Goal: Complete application form

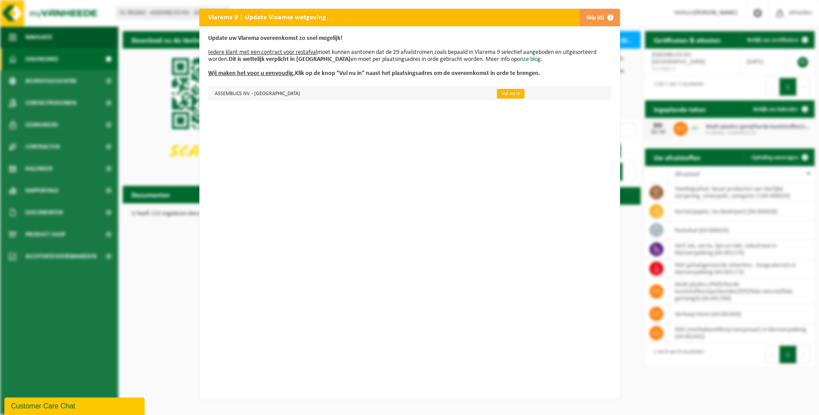
click at [497, 94] on link "Vul nu in" at bounding box center [511, 94] width 28 height 10
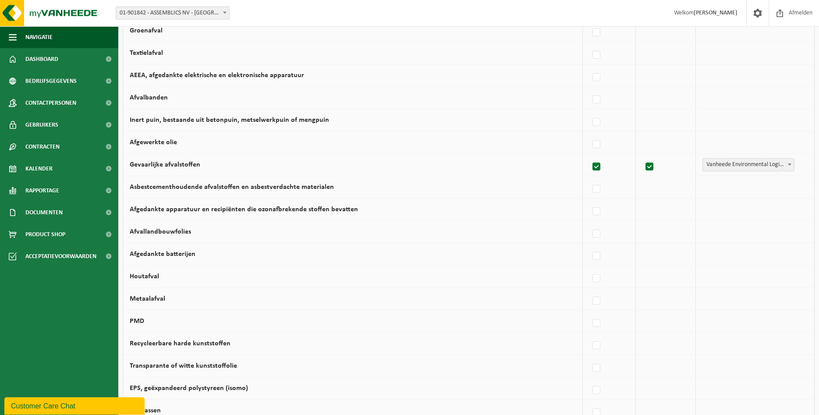
scroll to position [223, 0]
click at [792, 166] on span at bounding box center [789, 163] width 9 height 11
click at [318, 162] on td "Gevaarlijke afvalstoffen" at bounding box center [352, 164] width 459 height 22
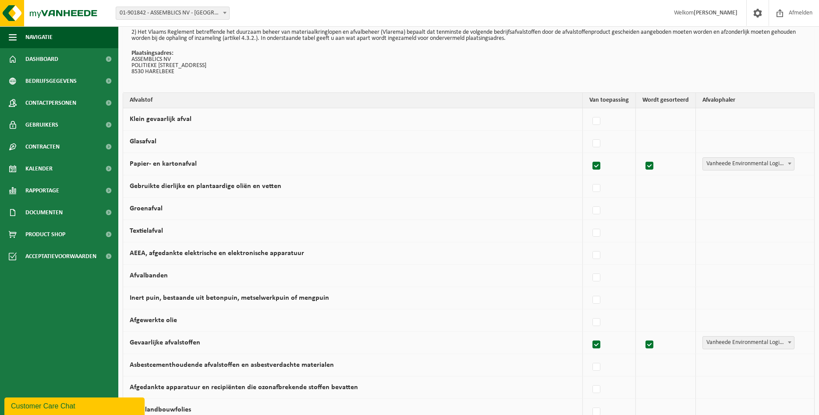
scroll to position [0, 0]
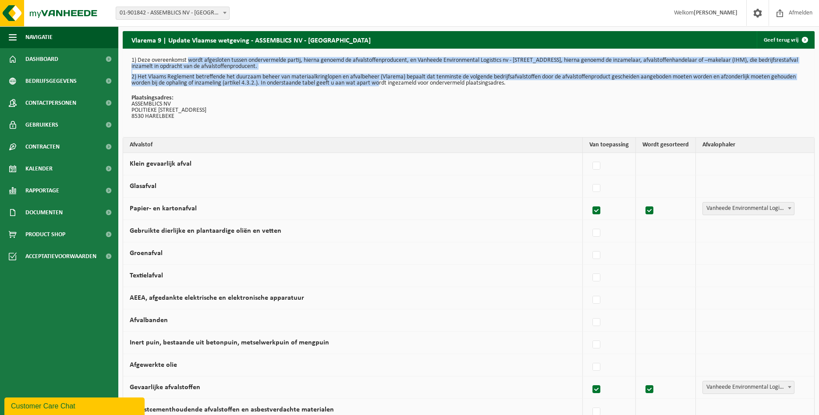
drag, startPoint x: 190, startPoint y: 61, endPoint x: 375, endPoint y: 81, distance: 186.4
click at [375, 81] on div "1) Deze overeenkomst wordt afgesloten tussen ondervermelde partij, hierna genoe…" at bounding box center [469, 93] width 692 height 88
click at [375, 81] on p "2) Het Vlaams Reglement betreffende het duurzaam beheer van materiaalkringlopen…" at bounding box center [468, 80] width 674 height 12
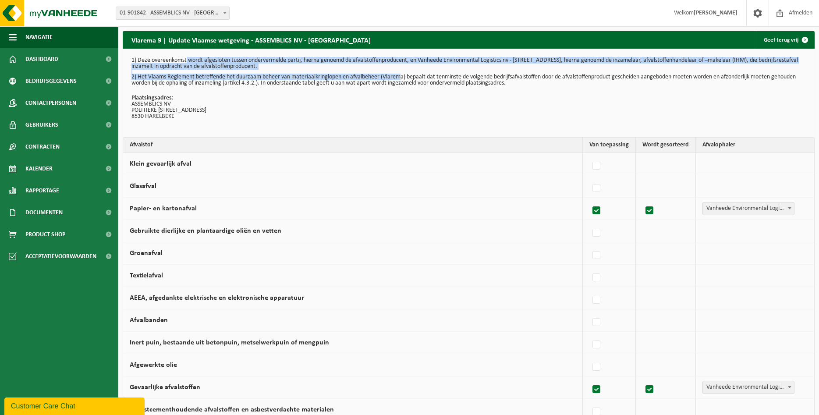
drag, startPoint x: 187, startPoint y: 60, endPoint x: 398, endPoint y: 77, distance: 211.8
click at [398, 77] on div "1) Deze overeenkomst wordt afgesloten tussen ondervermelde partij, hierna genoe…" at bounding box center [469, 93] width 692 height 88
click at [398, 77] on p "2) Het Vlaams Reglement betreffende het duurzaam beheer van materiaalkringlopen…" at bounding box center [468, 80] width 674 height 12
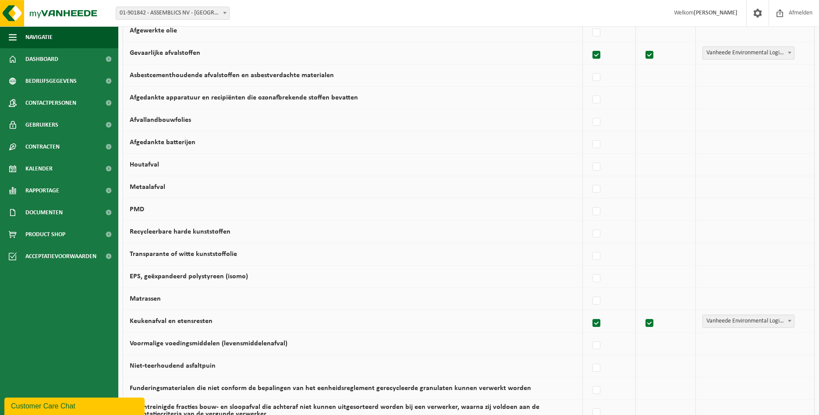
scroll to position [313, 0]
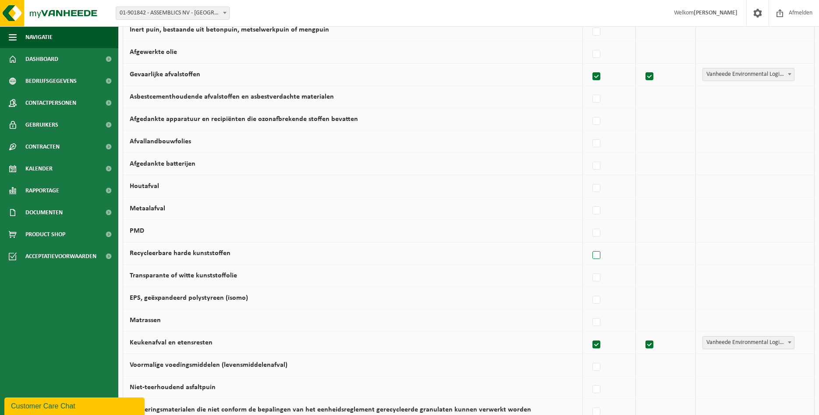
click at [603, 258] on label at bounding box center [596, 255] width 12 height 13
click at [589, 244] on input "Recycleerbare harde kunststoffen" at bounding box center [589, 244] width 0 height 0
checkbox input "true"
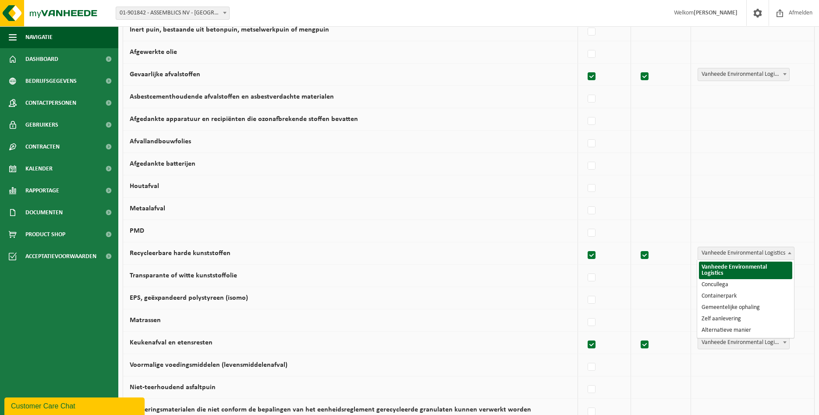
click at [759, 253] on span "Vanheede Environmental Logistics" at bounding box center [746, 253] width 96 height 12
click at [759, 251] on span "Vanheede Environmental Logistics" at bounding box center [746, 253] width 96 height 12
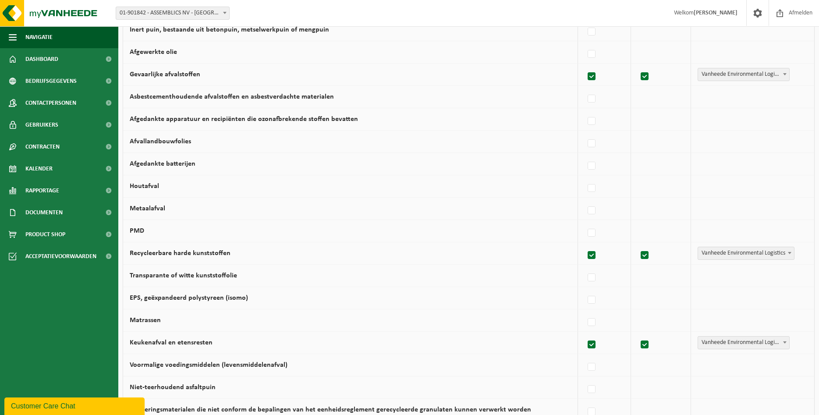
click at [304, 250] on td "Recycleerbare harde kunststoffen" at bounding box center [350, 253] width 455 height 22
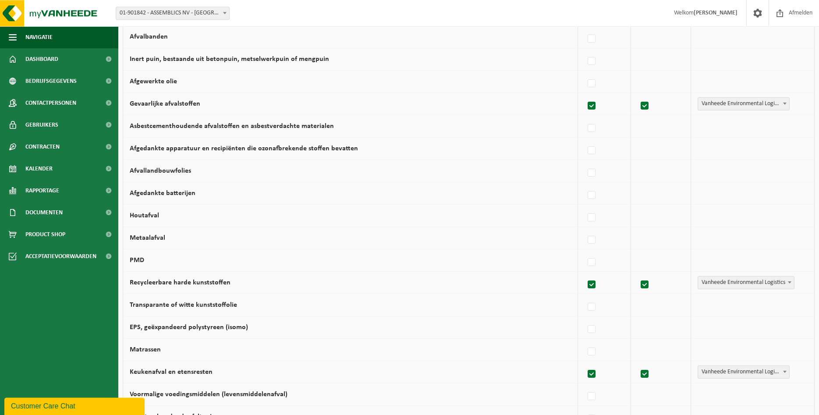
scroll to position [268, 0]
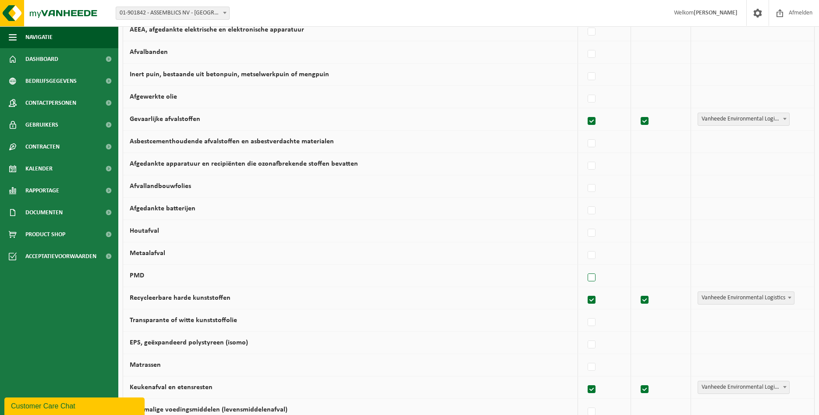
click at [593, 278] on label at bounding box center [592, 277] width 12 height 13
click at [584, 267] on input "PMD" at bounding box center [584, 266] width 0 height 0
checkbox input "true"
click at [752, 272] on span "Vanheede Environmental Logistics" at bounding box center [746, 275] width 96 height 12
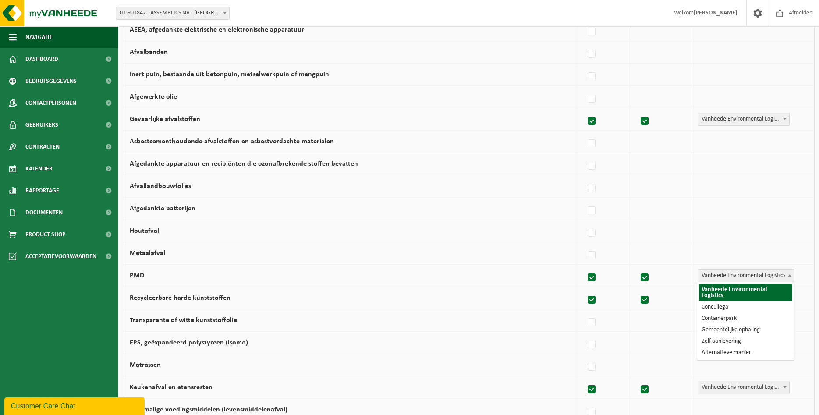
click at [346, 277] on td "PMD" at bounding box center [350, 276] width 455 height 22
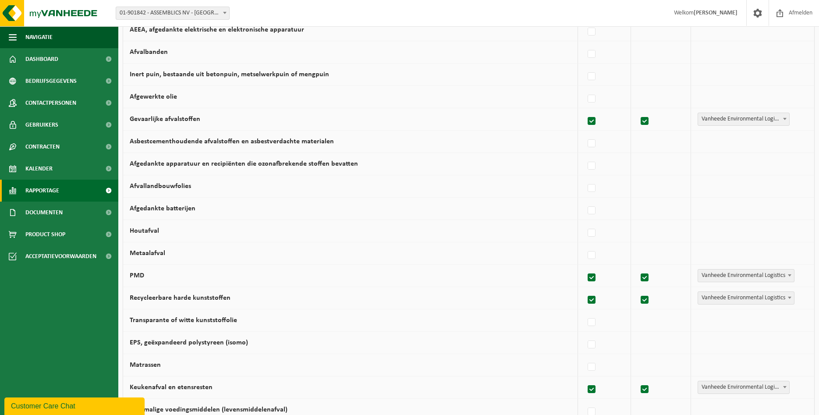
click at [49, 188] on span "Rapportage" at bounding box center [42, 191] width 34 height 22
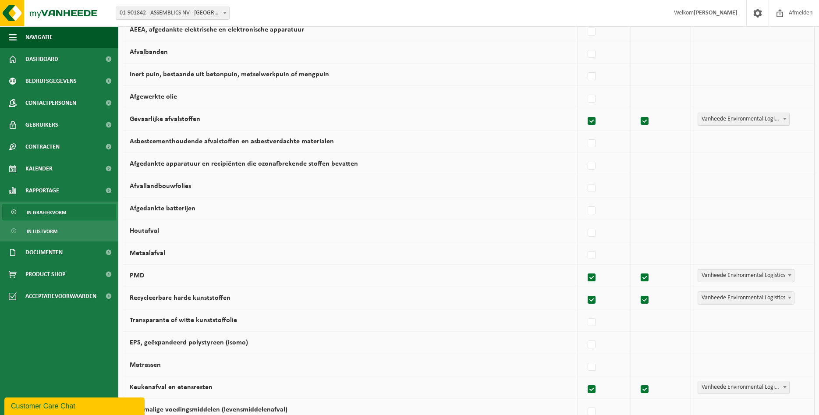
click at [43, 211] on span "In grafiekvorm" at bounding box center [46, 212] width 39 height 17
click at [592, 210] on label at bounding box center [592, 210] width 12 height 13
click at [584, 200] on input "Afgedankte batterijen" at bounding box center [584, 199] width 0 height 0
checkbox input "true"
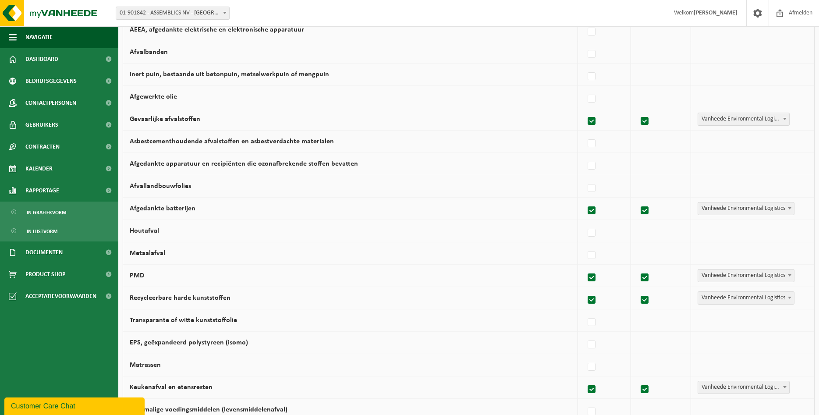
click at [716, 210] on span "Vanheede Environmental Logistics" at bounding box center [746, 208] width 96 height 12
select select "Containerpark"
click at [387, 209] on td "Afgedankte batterijen" at bounding box center [350, 209] width 455 height 22
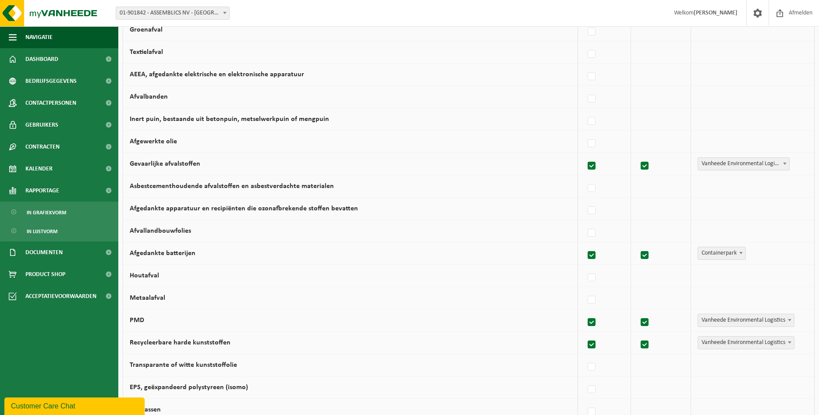
scroll to position [179, 0]
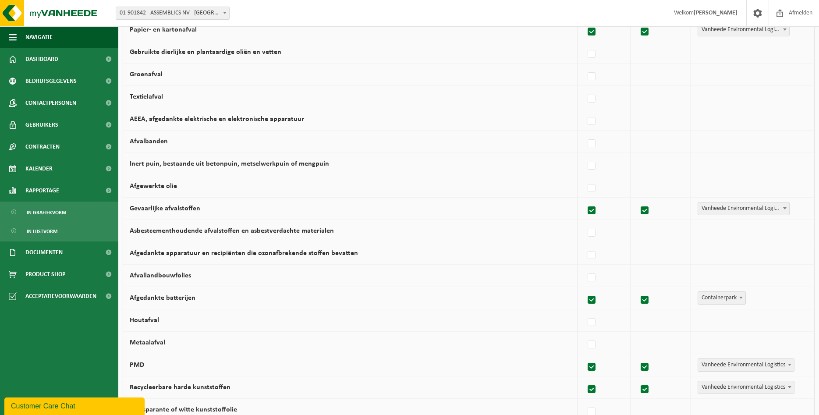
click at [400, 303] on td "Afgedankte batterijen" at bounding box center [350, 298] width 455 height 22
click at [368, 230] on td "Asbestcementhoudende afvalstoffen en asbestverdachte materialen" at bounding box center [350, 231] width 455 height 22
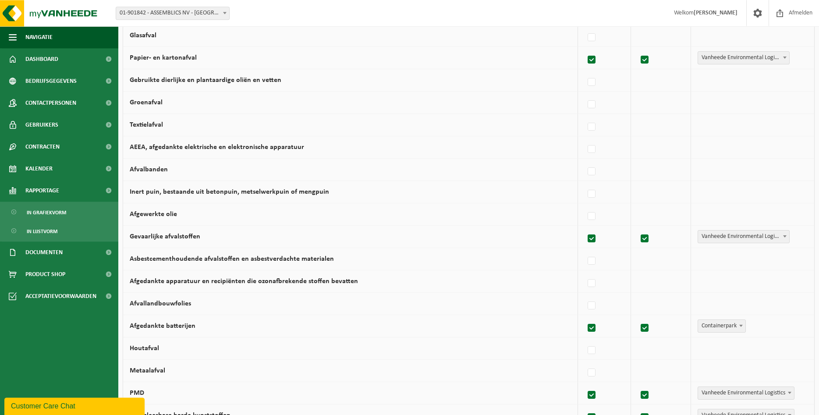
scroll to position [134, 0]
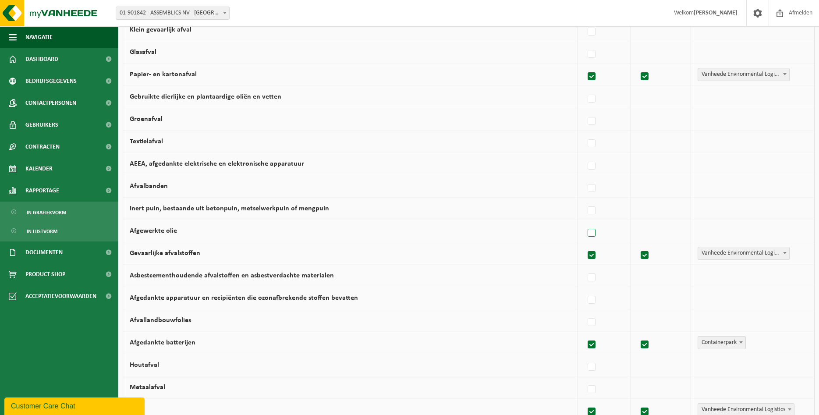
click at [594, 233] on label at bounding box center [592, 232] width 12 height 13
click at [584, 222] on input "Afgewerkte olie" at bounding box center [584, 222] width 0 height 0
checkbox input "true"
click at [723, 231] on span "Vanheede Environmental Logistics" at bounding box center [746, 231] width 96 height 12
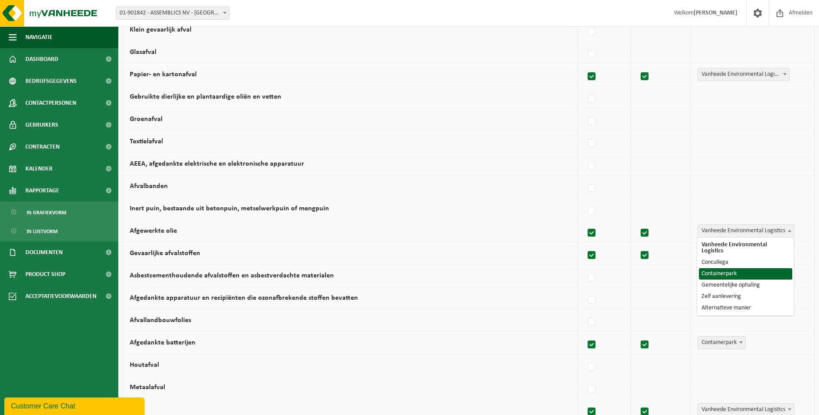
select select "Containerpark"
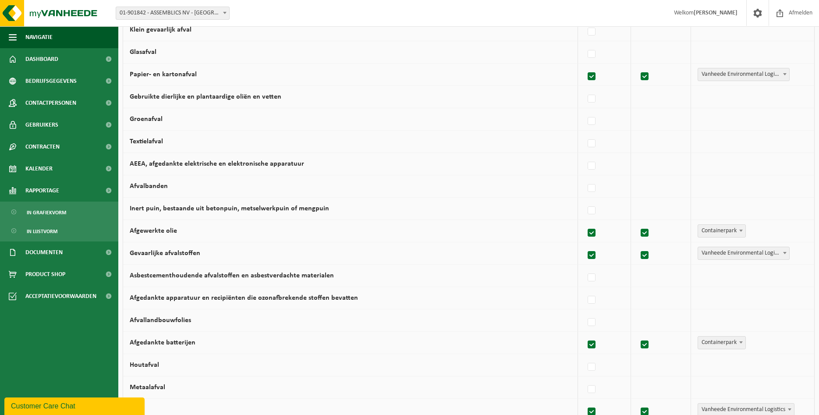
click at [727, 235] on span "Containerpark" at bounding box center [721, 231] width 47 height 12
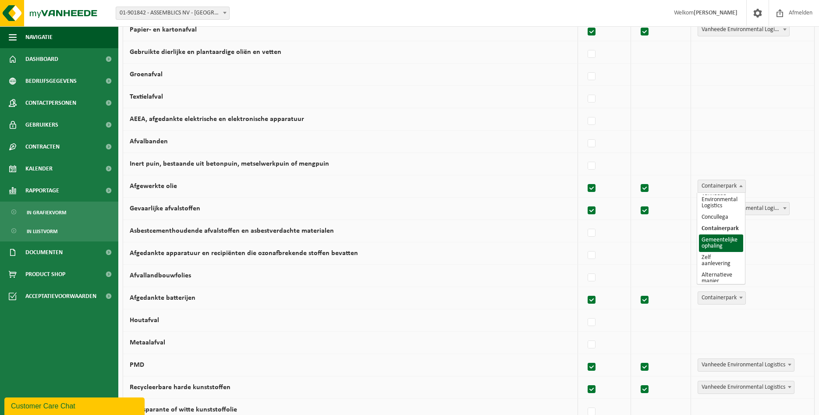
scroll to position [11, 0]
click at [418, 191] on td "Afgewerkte olie" at bounding box center [350, 186] width 455 height 22
click at [418, 187] on td "Afgewerkte olie" at bounding box center [350, 186] width 455 height 22
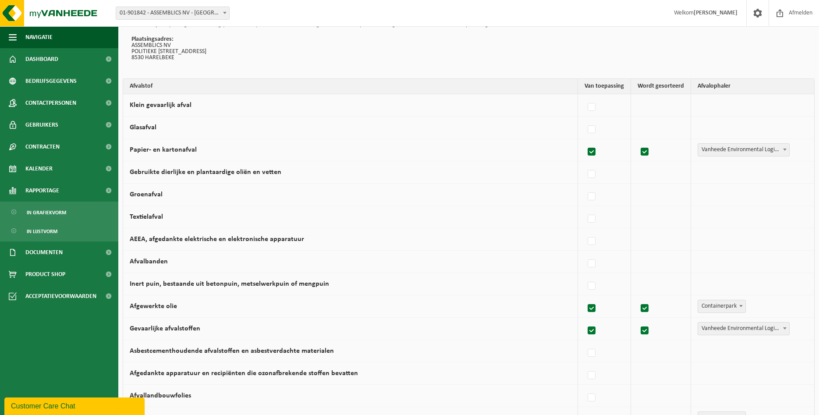
scroll to position [45, 0]
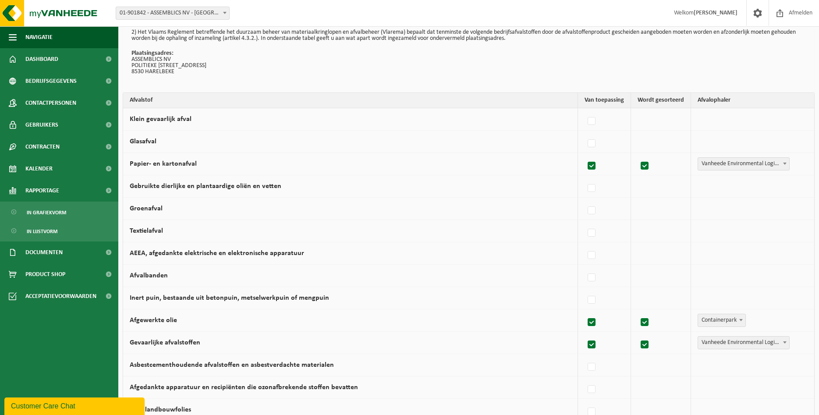
click at [363, 249] on td "AEEA, afgedankte elektrische en elektronische apparatuur" at bounding box center [350, 253] width 455 height 22
click at [593, 256] on label at bounding box center [592, 255] width 12 height 13
click at [584, 244] on input "AEEA, afgedankte elektrische en elektronische apparatuur" at bounding box center [584, 244] width 0 height 0
checkbox input "true"
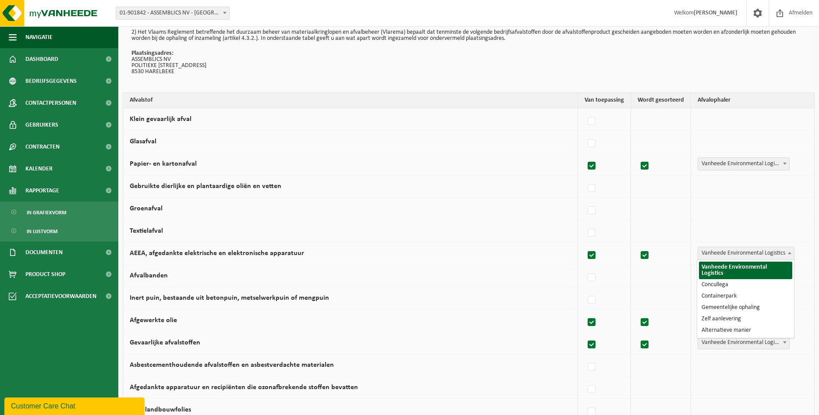
click at [734, 254] on span "Vanheede Environmental Logistics" at bounding box center [746, 253] width 96 height 12
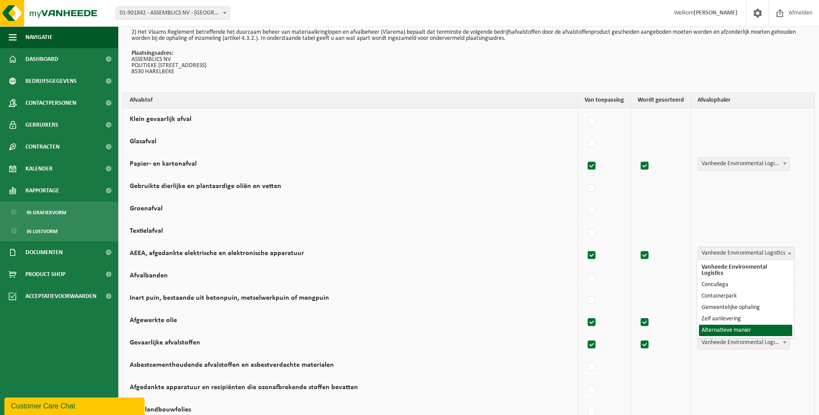
select select "Alternatieve manier"
click at [471, 251] on td "AEEA, afgedankte elektrische en elektronische apparatuur" at bounding box center [350, 253] width 455 height 22
click at [725, 249] on span "Alternatieve manier" at bounding box center [729, 253] width 62 height 12
click at [360, 249] on td "AEEA, afgedankte elektrische en elektronische apparatuur" at bounding box center [350, 253] width 455 height 22
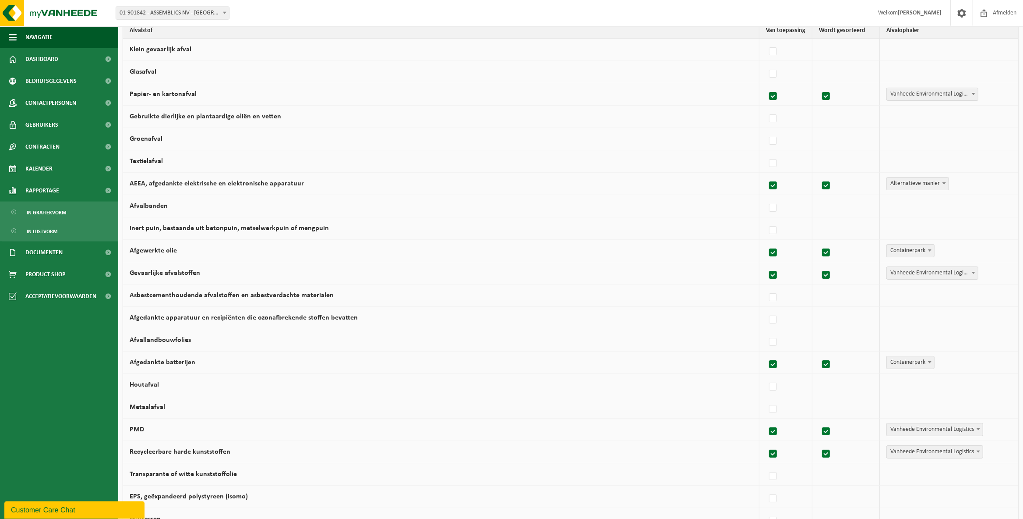
scroll to position [88, 0]
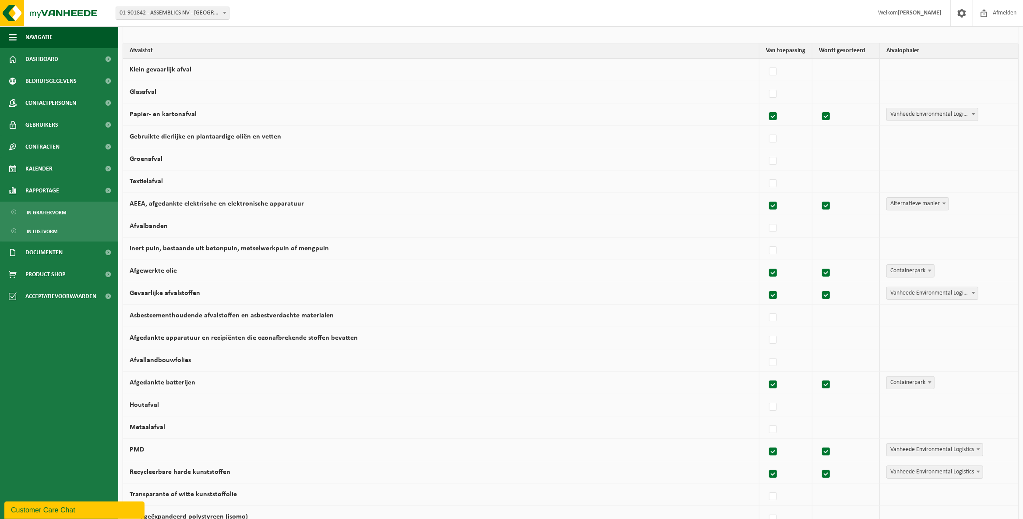
click at [365, 114] on td "Papier- en kartonafval" at bounding box center [441, 114] width 636 height 22
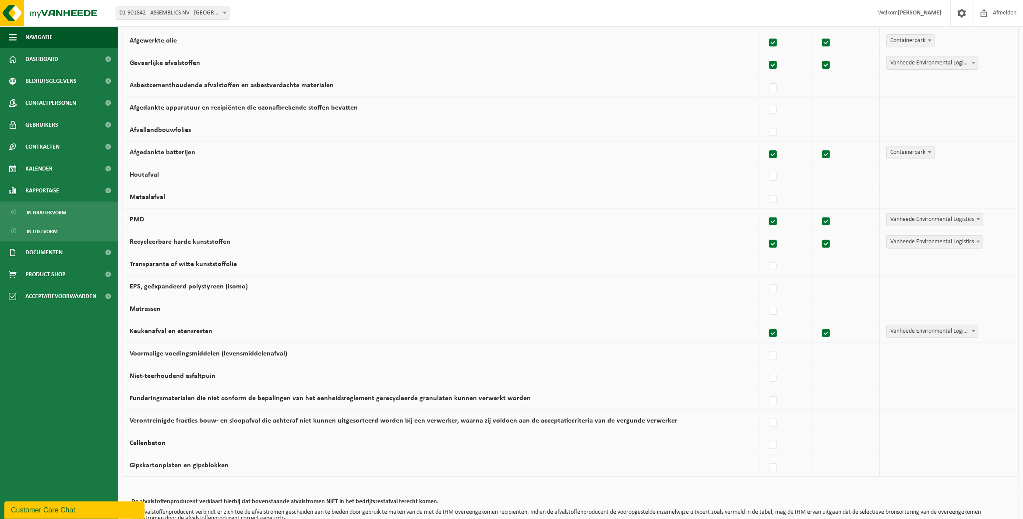
scroll to position [320, 0]
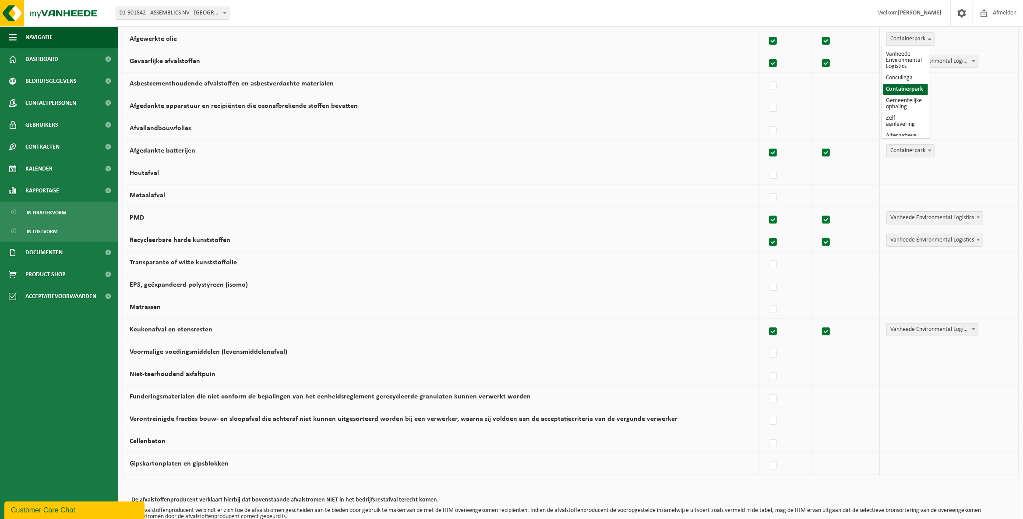
click at [818, 39] on span "Containerpark" at bounding box center [910, 39] width 47 height 12
click at [532, 62] on td "Gevaarlijke afvalstoffen" at bounding box center [441, 61] width 636 height 22
drag, startPoint x: 188, startPoint y: 41, endPoint x: 131, endPoint y: 40, distance: 57.4
click at [131, 40] on td "Afgewerkte olie" at bounding box center [441, 39] width 636 height 22
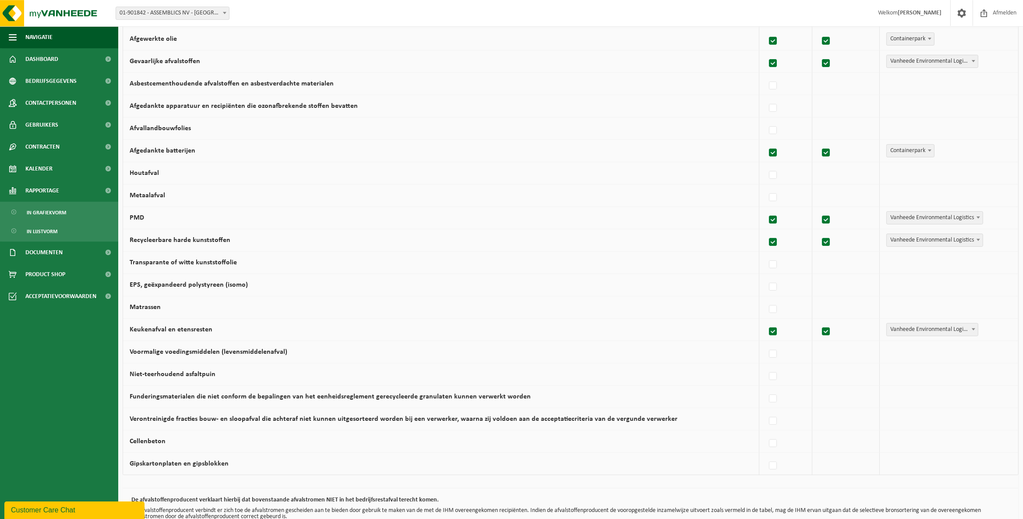
copy label "Afgewerkte olie"
click at [436, 92] on td "Asbestcementhoudende afvalstoffen en asbestverdachte materialen" at bounding box center [441, 84] width 636 height 22
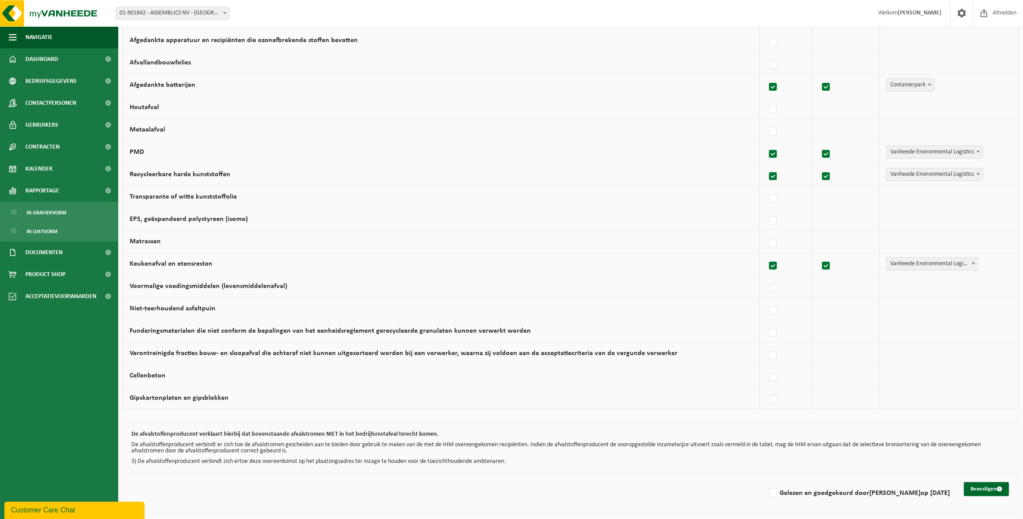
scroll to position [387, 0]
click at [818, 81] on span "Containerpark" at bounding box center [910, 84] width 47 height 12
click at [460, 109] on td "Houtafval" at bounding box center [441, 106] width 636 height 22
click at [440, 113] on td "Houtafval" at bounding box center [441, 106] width 636 height 22
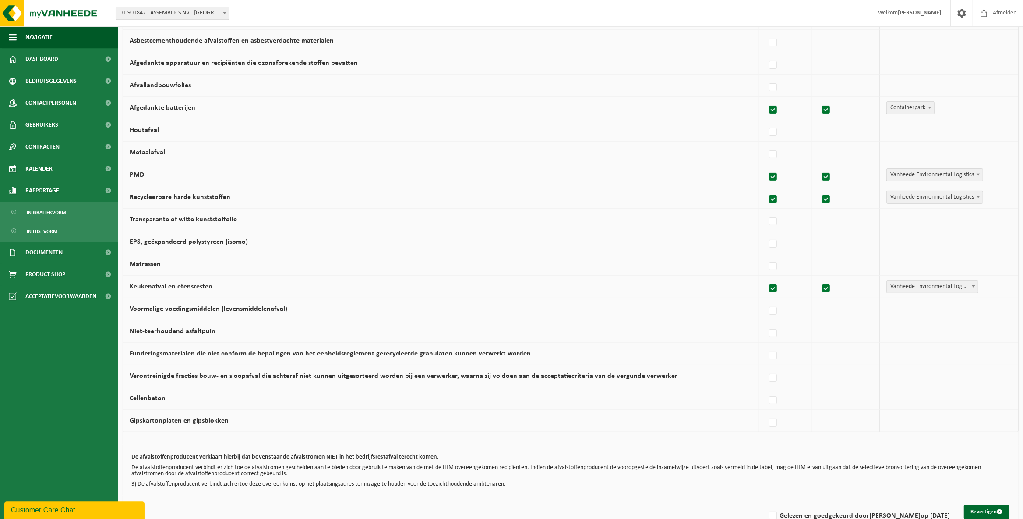
scroll to position [341, 0]
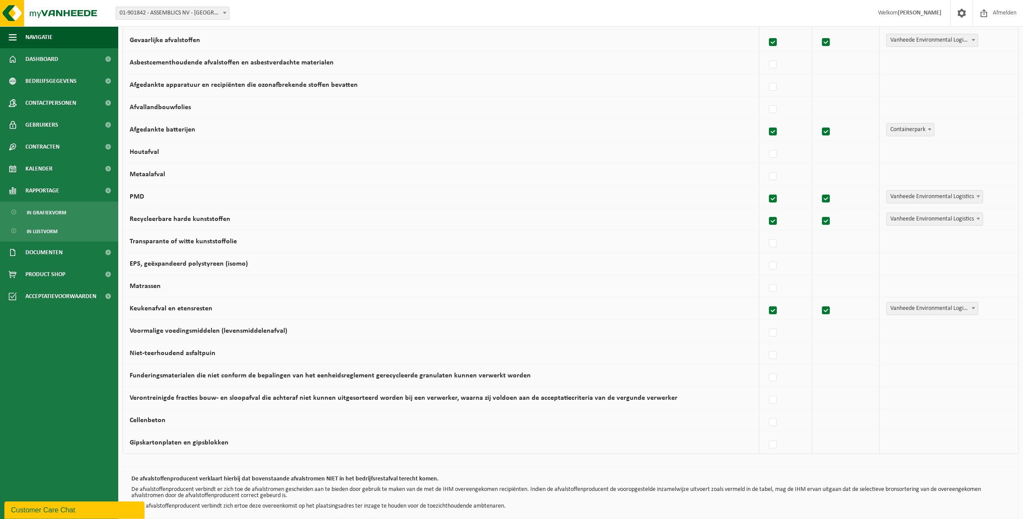
click at [599, 201] on td "PMD" at bounding box center [441, 197] width 636 height 22
click at [769, 177] on label at bounding box center [773, 176] width 12 height 13
click at [766, 166] on input "Metaalafval" at bounding box center [766, 165] width 0 height 0
checkbox input "true"
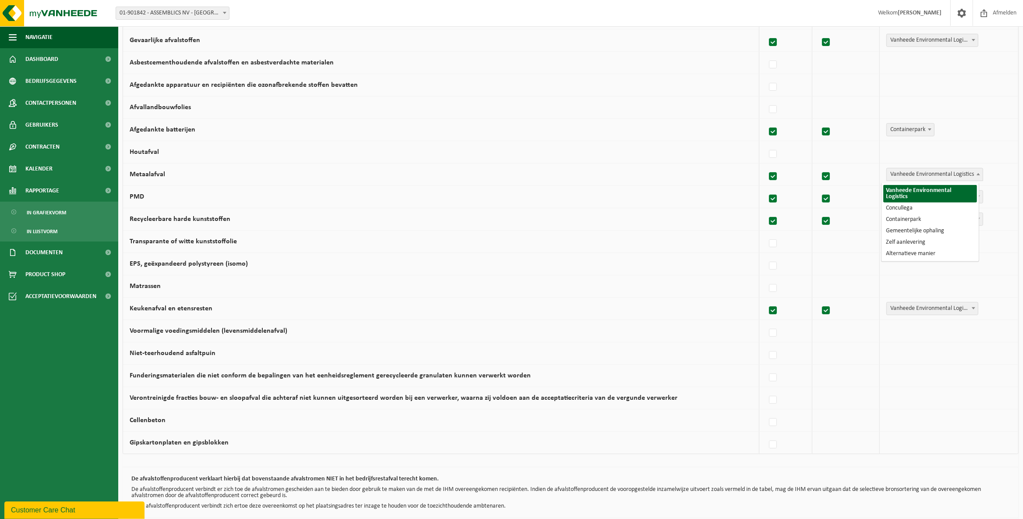
click at [818, 178] on span "Vanheede Environmental Logistics" at bounding box center [935, 174] width 96 height 12
select select "Alternatieve manier"
click at [609, 186] on td "Metaalafval" at bounding box center [441, 174] width 636 height 22
click at [569, 180] on td "Metaalafval" at bounding box center [441, 174] width 636 height 22
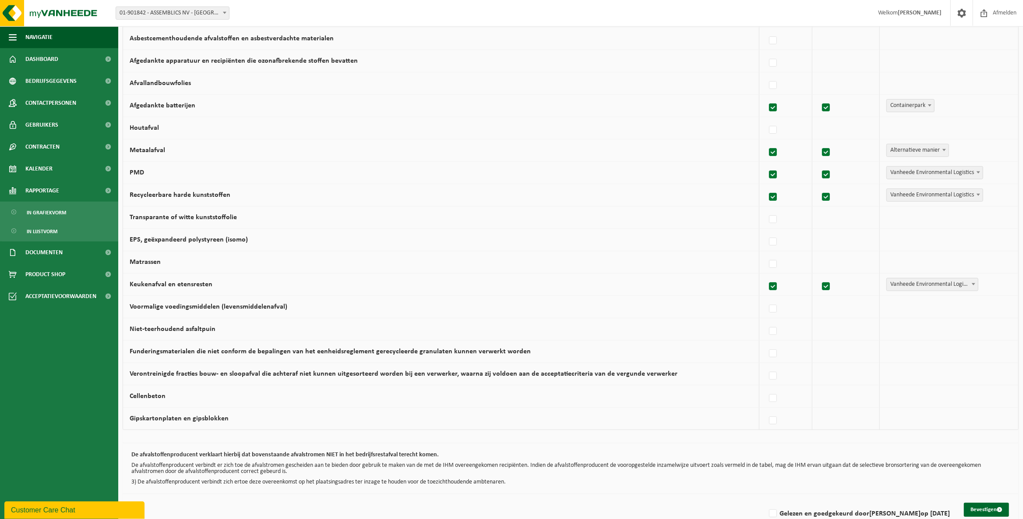
scroll to position [366, 0]
click at [528, 197] on td "Recycleerbare harde kunststoffen" at bounding box center [441, 194] width 636 height 22
click at [540, 215] on td "Transparante of witte kunststoffolie" at bounding box center [441, 216] width 636 height 22
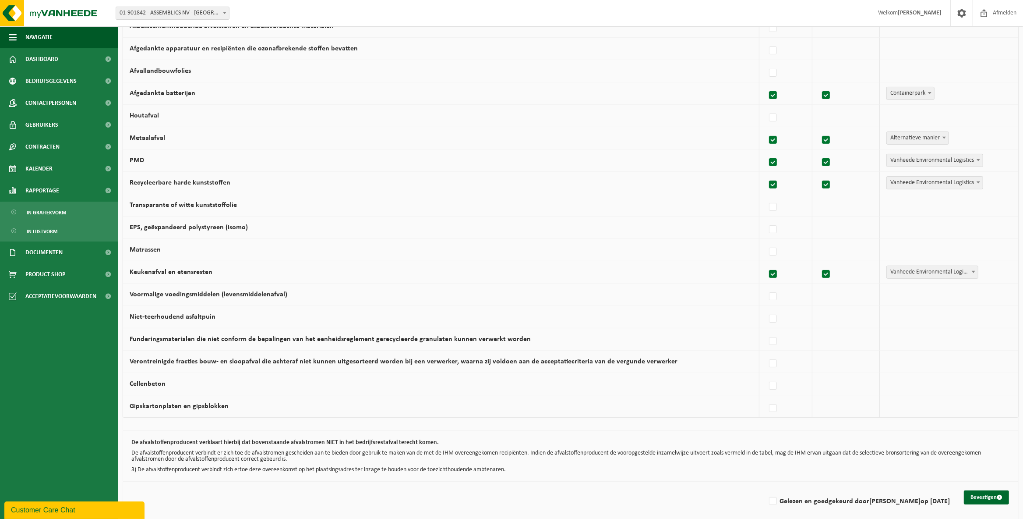
scroll to position [379, 0]
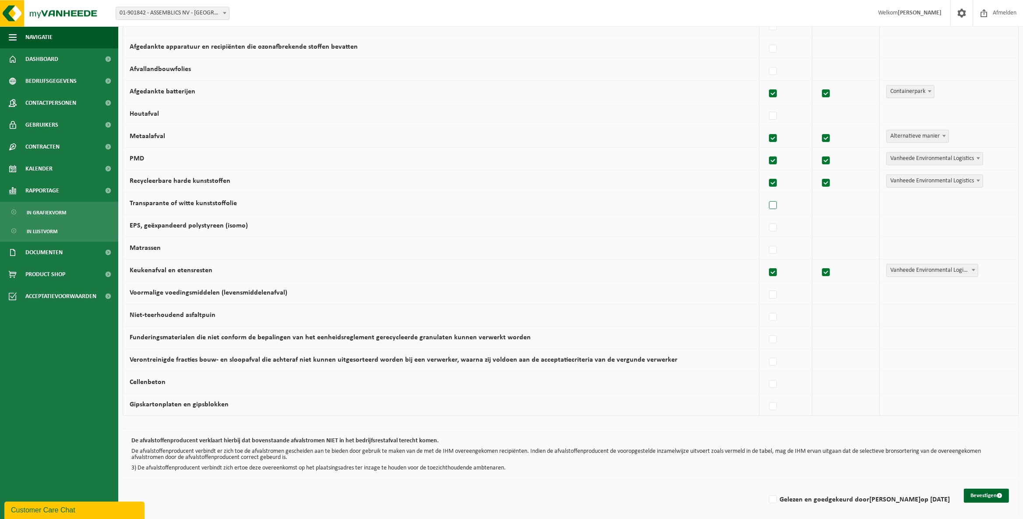
click at [770, 210] on label at bounding box center [773, 204] width 12 height 13
click at [766, 194] on input "Transparante of witte kunststoffolie" at bounding box center [766, 194] width 0 height 0
checkbox input "true"
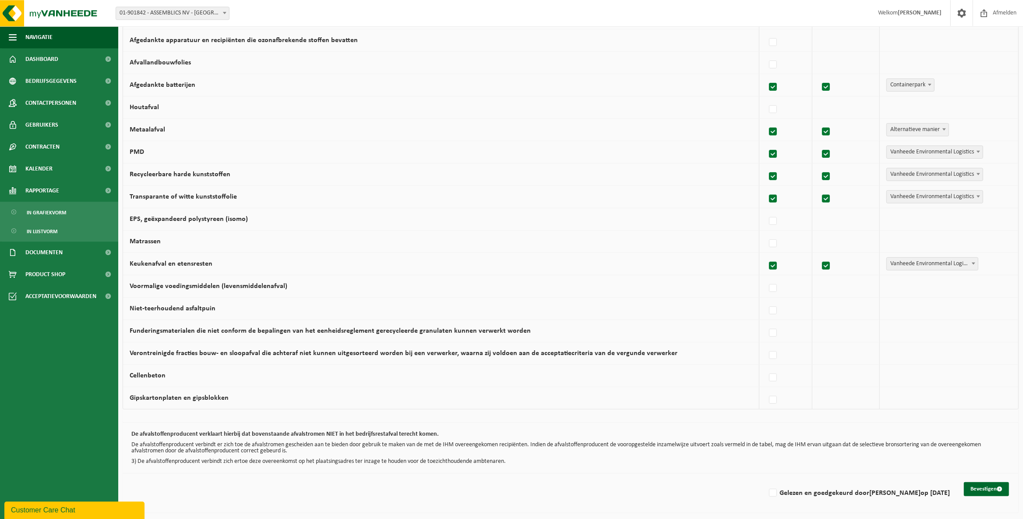
scroll to position [387, 0]
click at [773, 224] on label at bounding box center [773, 219] width 12 height 13
click at [766, 209] on input "EPS, geëxpandeerd polystyreen (isomo)" at bounding box center [766, 208] width 0 height 0
checkbox input "true"
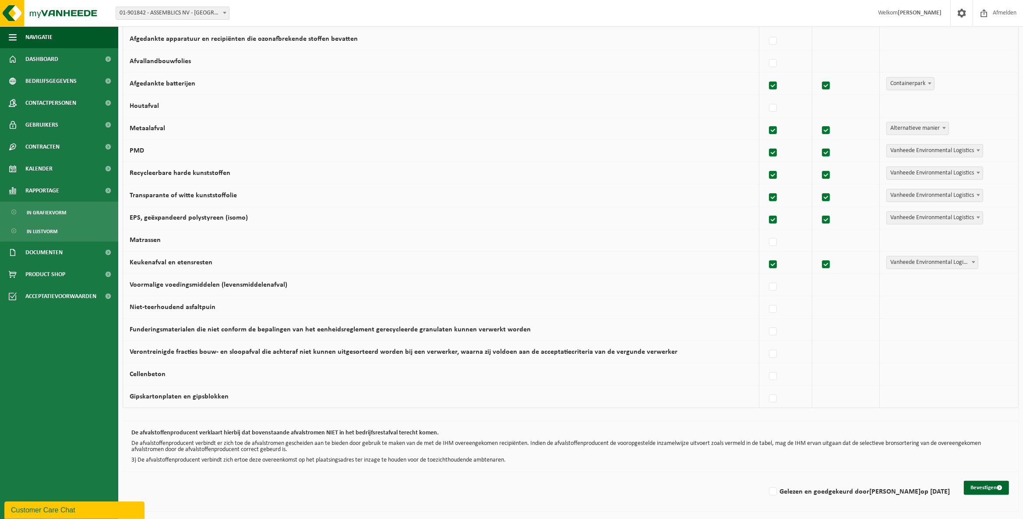
click at [487, 296] on td "Voormalige voedingsmiddelen (levensmiddelenafval)" at bounding box center [441, 285] width 636 height 22
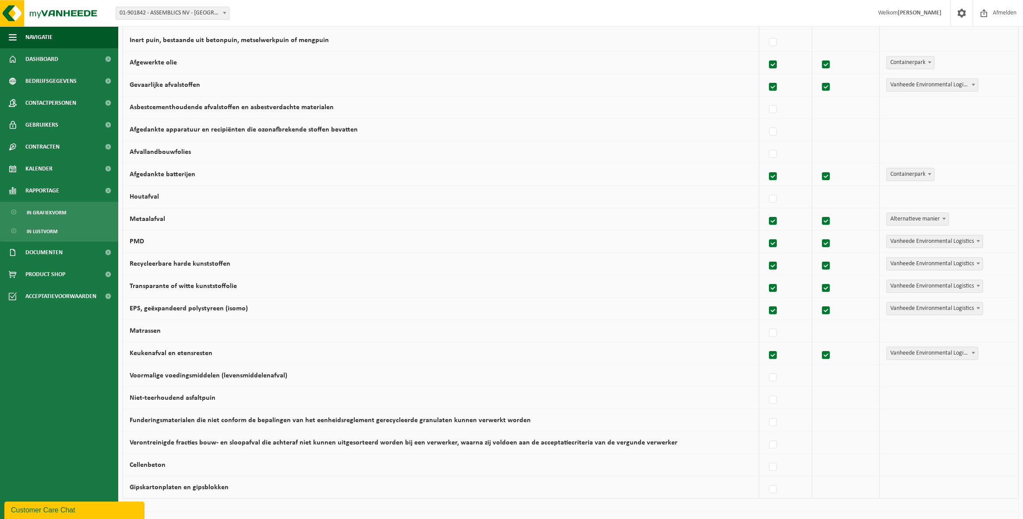
scroll to position [295, 0]
click at [767, 294] on label at bounding box center [773, 289] width 12 height 13
click at [766, 279] on input "Transparante of witte kunststoffolie" at bounding box center [766, 278] width 0 height 0
checkbox input "false"
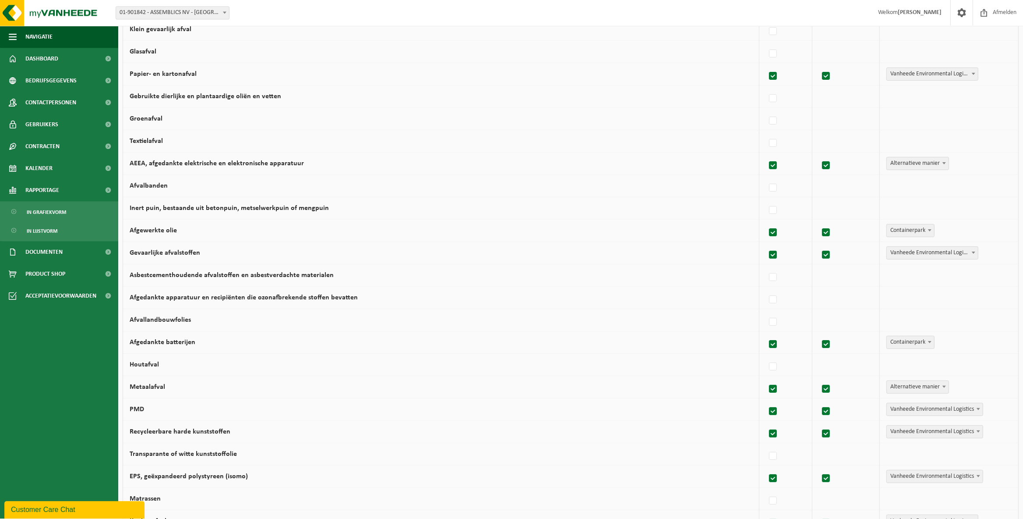
scroll to position [111, 0]
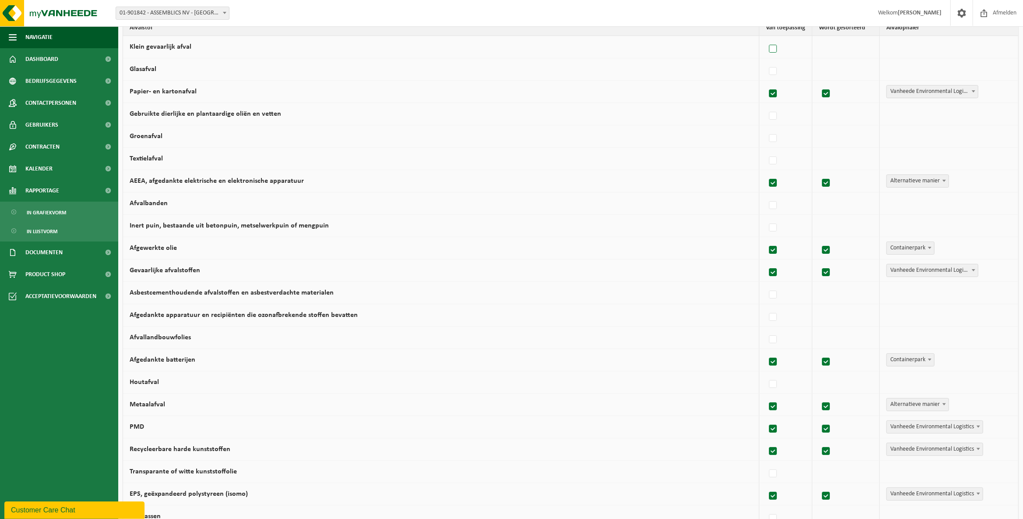
click at [770, 48] on label at bounding box center [773, 48] width 12 height 13
click at [766, 38] on input "Klein gevaarlijk afval" at bounding box center [766, 38] width 0 height 0
checkbox input "true"
click at [719, 70] on td "Glasafval" at bounding box center [441, 69] width 636 height 22
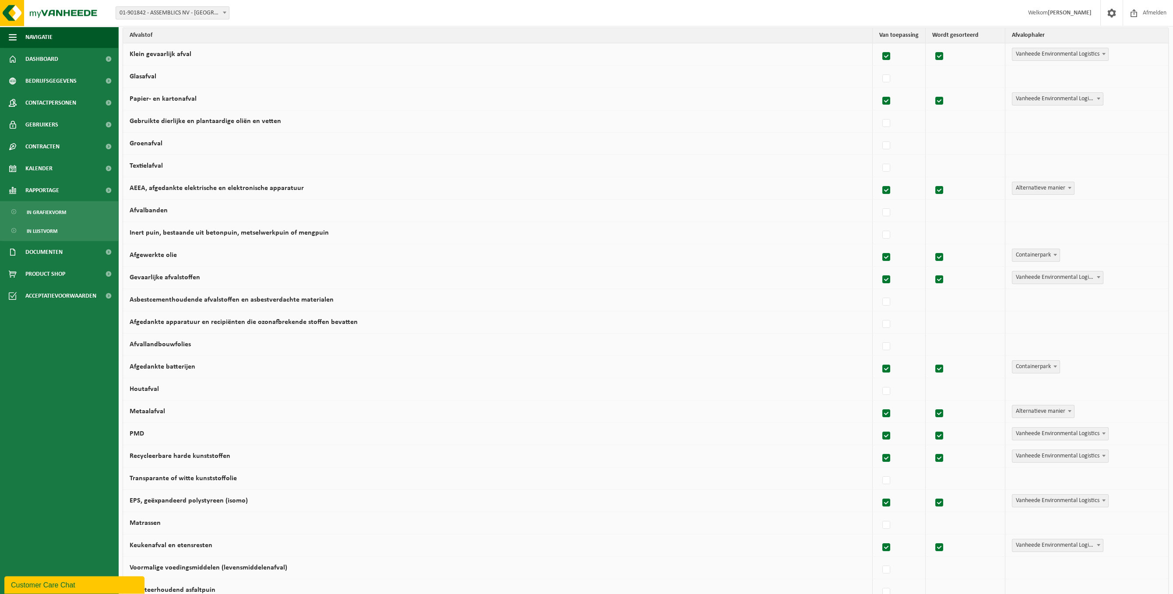
scroll to position [101, 0]
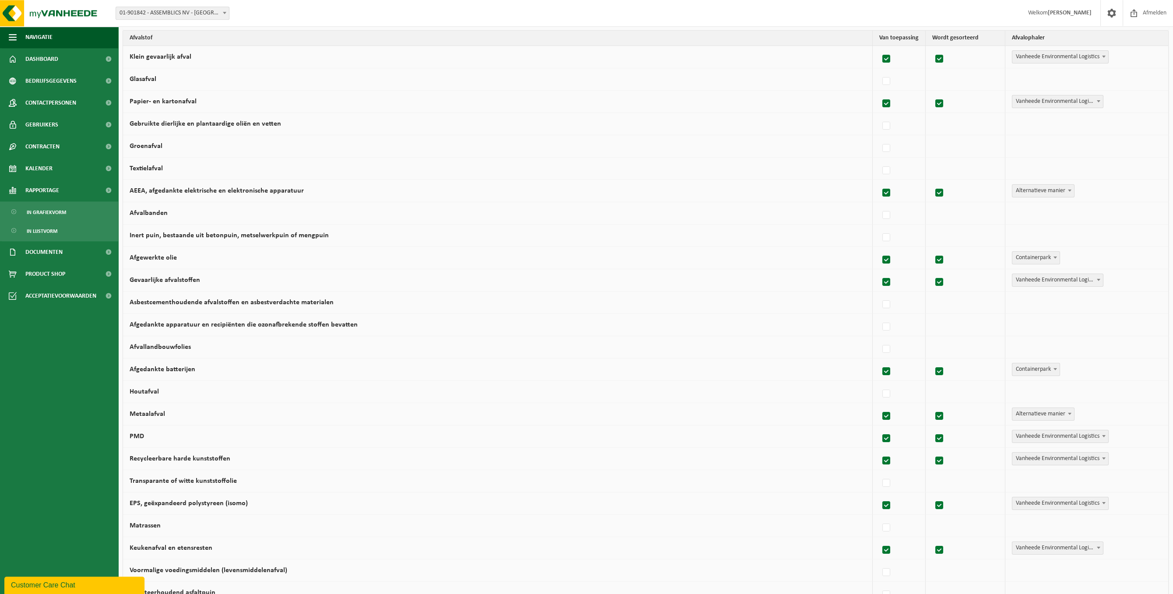
click at [490, 259] on td "Afgewerkte olie" at bounding box center [498, 258] width 750 height 22
click at [488, 260] on td "Afgewerkte olie" at bounding box center [498, 258] width 750 height 22
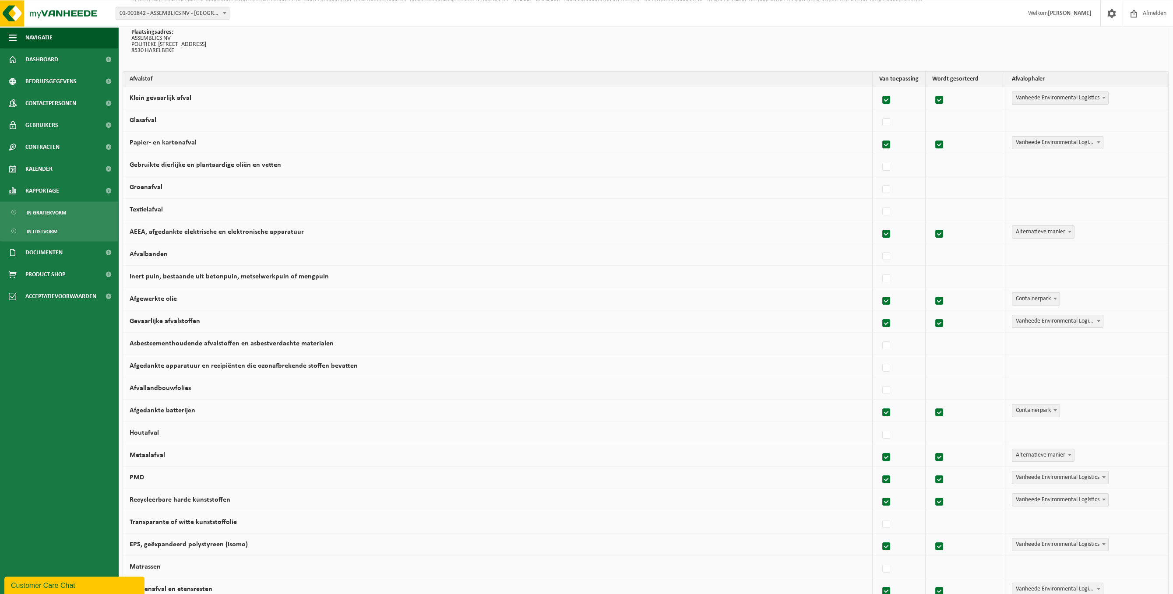
scroll to position [56, 0]
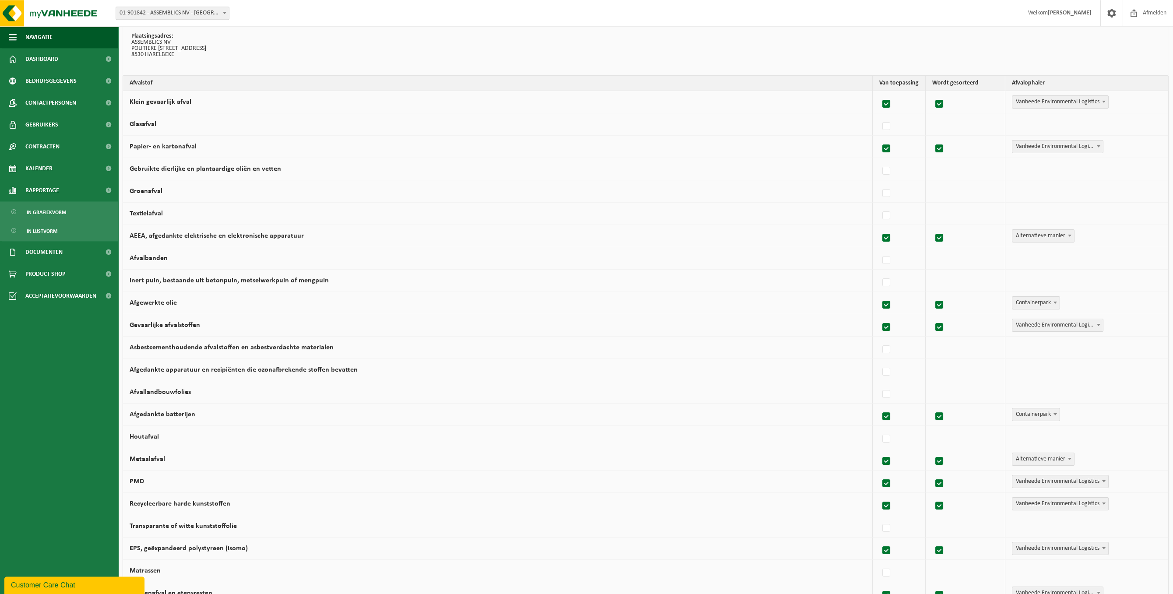
click at [818, 102] on label at bounding box center [887, 104] width 12 height 13
click at [818, 93] on input "Klein gevaarlijk afval" at bounding box center [879, 93] width 0 height 0
checkbox input "false"
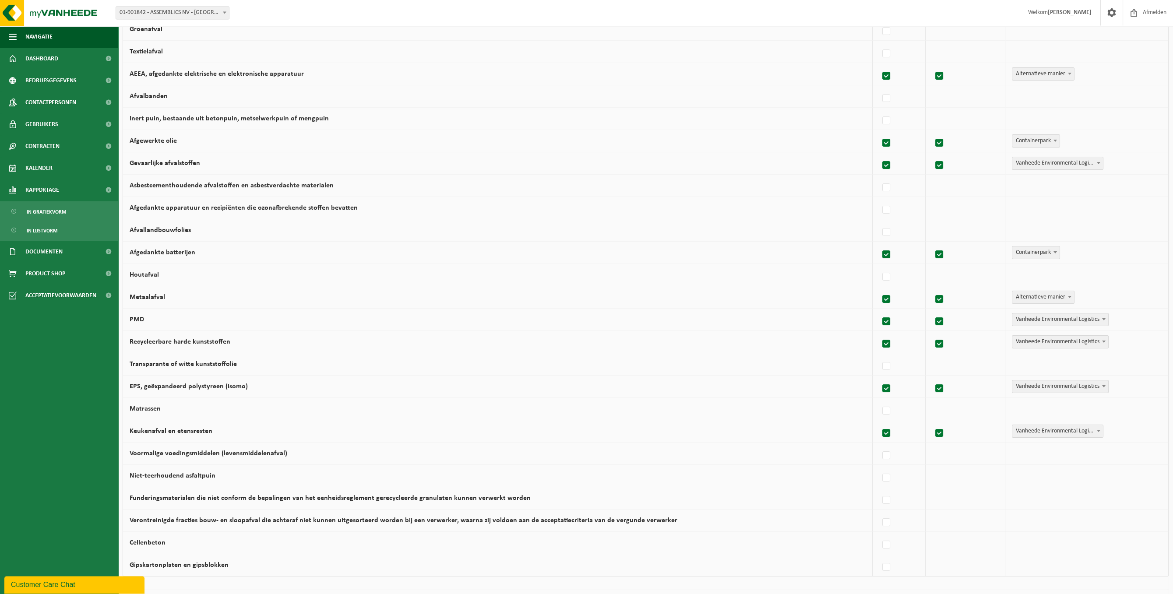
scroll to position [236, 0]
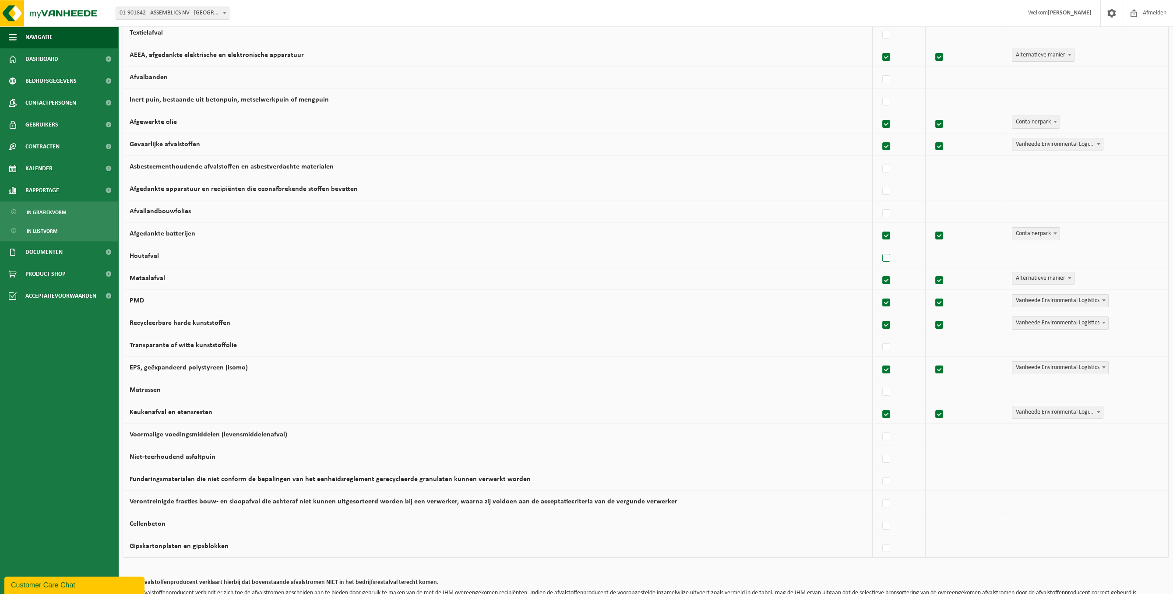
click at [818, 260] on label at bounding box center [887, 258] width 12 height 13
click at [818, 247] on input "Houtafval" at bounding box center [879, 247] width 0 height 0
checkbox input "true"
click at [818, 259] on span "Vanheede Environmental Logistics" at bounding box center [1061, 256] width 96 height 12
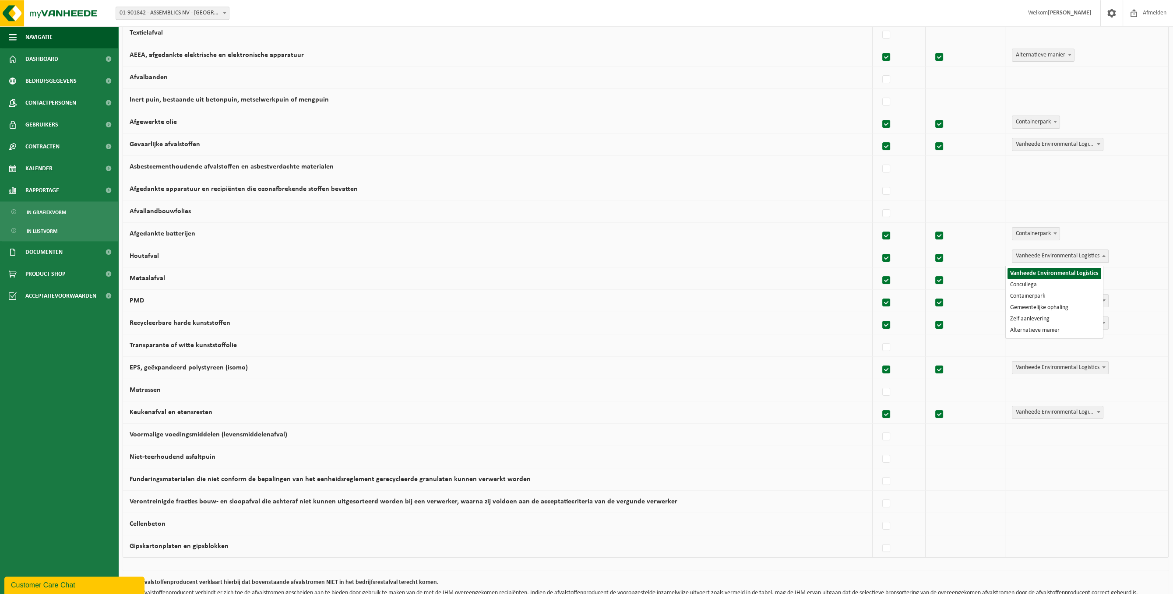
click at [818, 259] on span "Vanheede Environmental Logistics" at bounding box center [1061, 256] width 96 height 12
click at [818, 260] on label at bounding box center [887, 258] width 12 height 13
click at [818, 247] on input "Houtafval" at bounding box center [879, 247] width 0 height 0
checkbox input "false"
click at [818, 263] on td "Houtafval" at bounding box center [498, 256] width 750 height 22
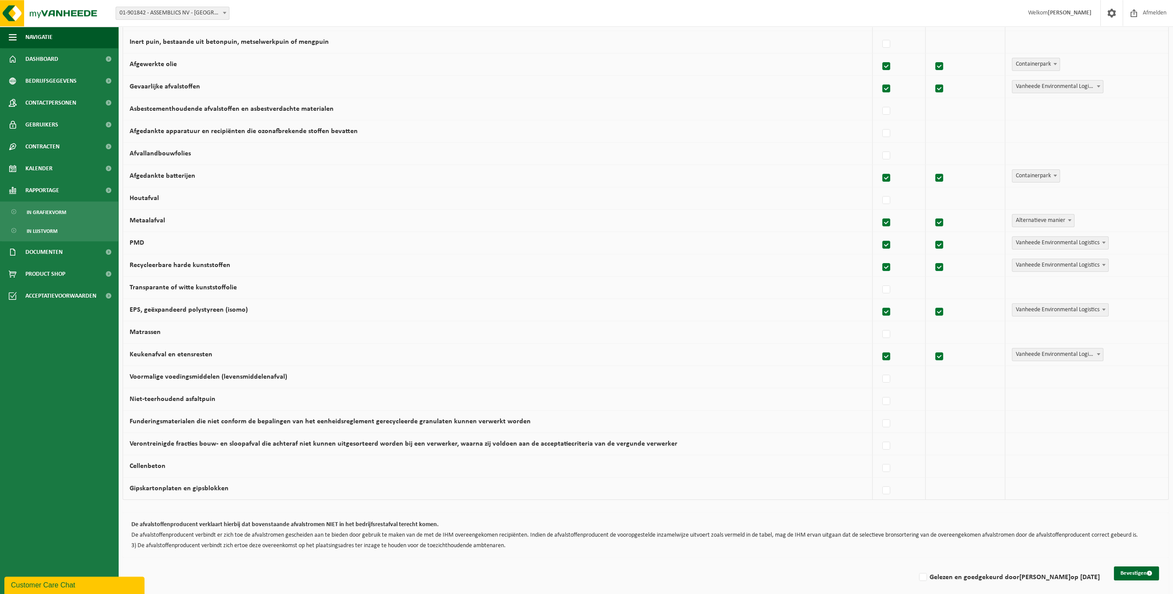
scroll to position [307, 0]
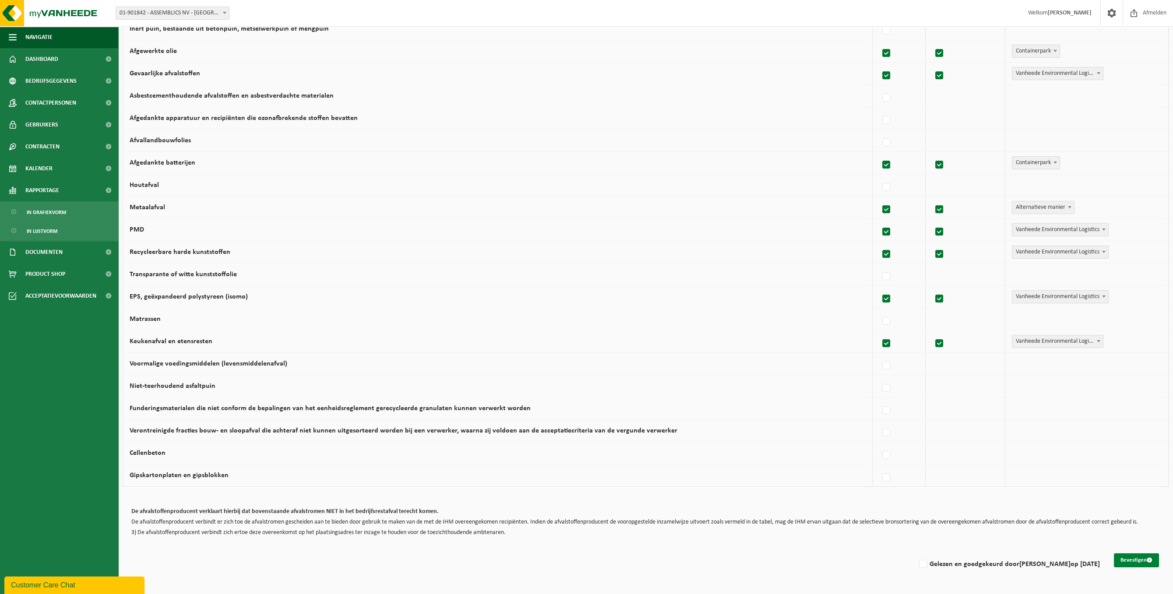
click at [818, 414] on button "Bevestigen" at bounding box center [1136, 561] width 45 height 14
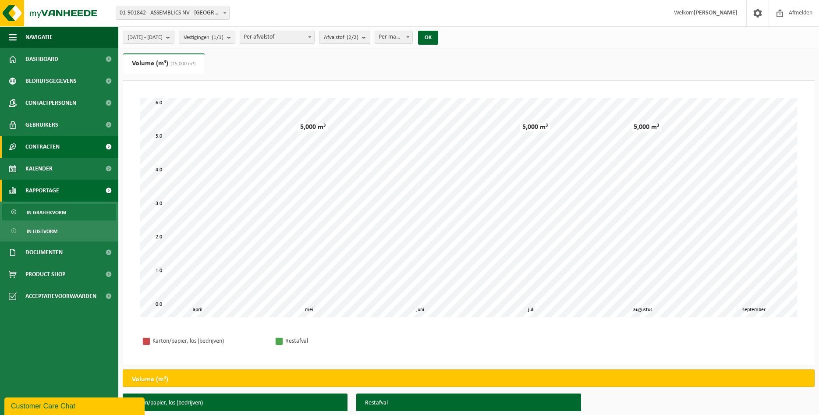
click at [71, 141] on link "Contracten" at bounding box center [59, 147] width 118 height 22
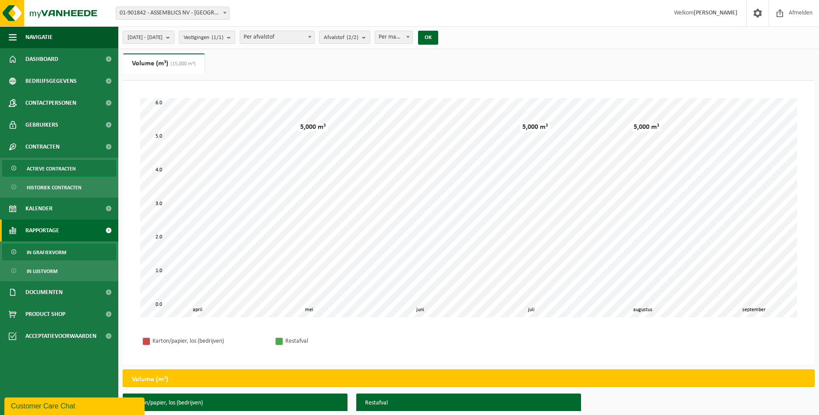
click at [58, 169] on span "Actieve contracten" at bounding box center [51, 168] width 49 height 17
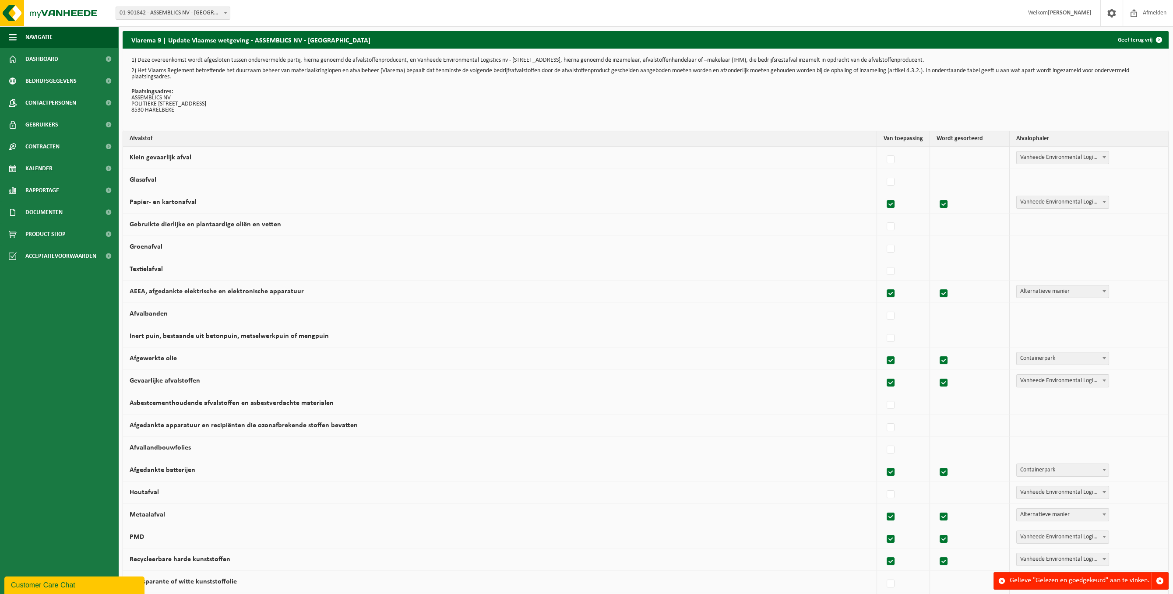
scroll to position [307, 0]
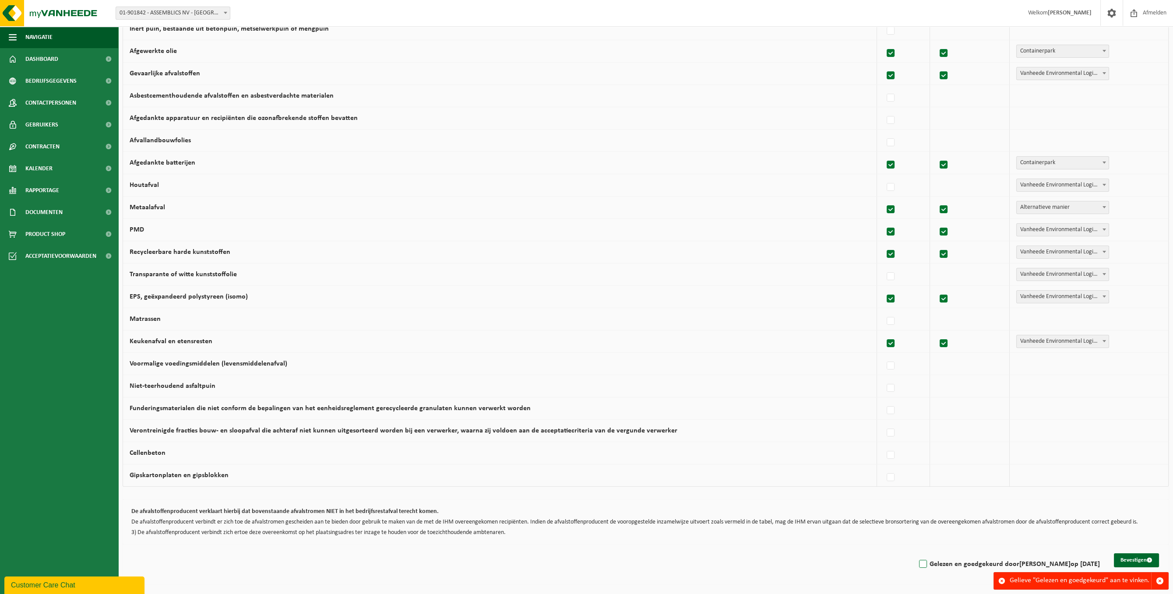
click at [925, 569] on label "Gelezen en goedgekeurd door TOM VERBEKE op 25/09/25" at bounding box center [1009, 564] width 183 height 13
click at [916, 554] on input "Gelezen en goedgekeurd door TOM VERBEKE op 25/09/25" at bounding box center [916, 553] width 0 height 0
checkbox input "true"
click at [1123, 565] on button "Bevestigen" at bounding box center [1136, 561] width 45 height 14
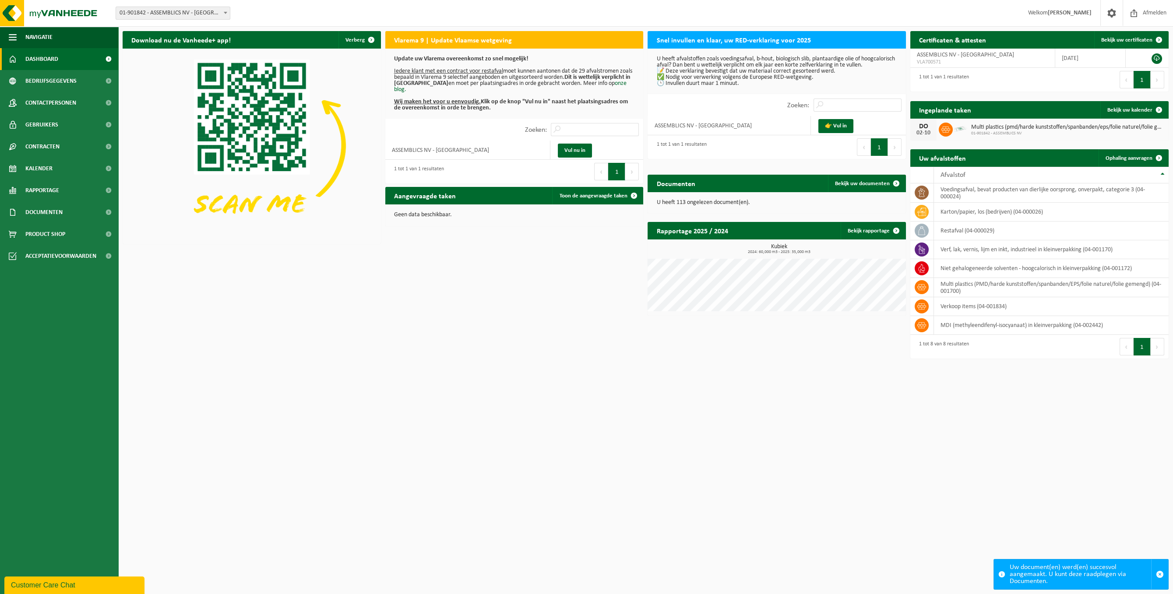
click at [511, 327] on div "Download nu de Vanheede+ app! Verberg Vlarema 9 | Update Vlaamse wetgeving Upda…" at bounding box center [645, 196] width 1051 height 339
click at [448, 69] on u "Iedere klant met een contract voor restafval" at bounding box center [448, 71] width 109 height 7
